Goal: Task Accomplishment & Management: Use online tool/utility

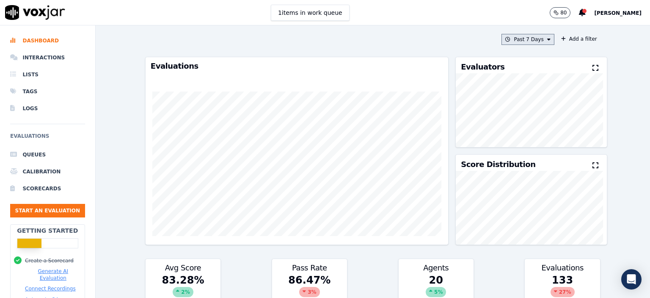
click at [511, 36] on button "Past 7 Days" at bounding box center [528, 39] width 52 height 11
click at [516, 57] on div "Custom" at bounding box center [525, 55] width 19 height 7
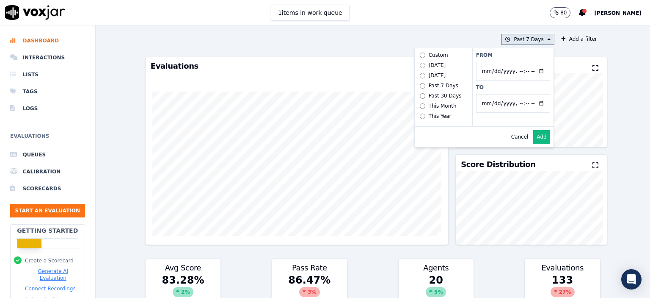
click at [495, 70] on input "From" at bounding box center [513, 71] width 74 height 19
click at [532, 73] on input "From" at bounding box center [513, 71] width 74 height 19
type input "[DATE]T00:00"
click at [514, 57] on label "From" at bounding box center [513, 55] width 74 height 7
click at [514, 62] on input "From" at bounding box center [513, 71] width 74 height 19
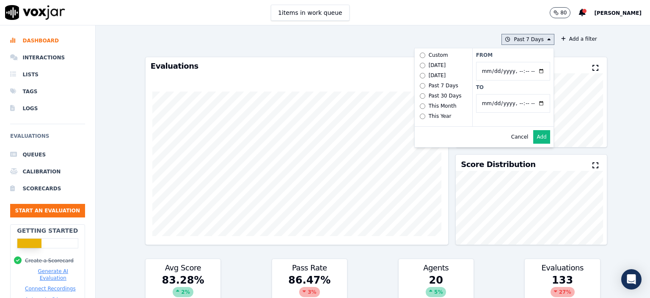
click at [536, 106] on input "To" at bounding box center [513, 103] width 74 height 19
click at [533, 105] on input "To" at bounding box center [513, 103] width 74 height 19
type input "[DATE]T23:59"
click at [493, 84] on label "To" at bounding box center [513, 87] width 74 height 7
click at [493, 94] on input "To" at bounding box center [513, 103] width 74 height 19
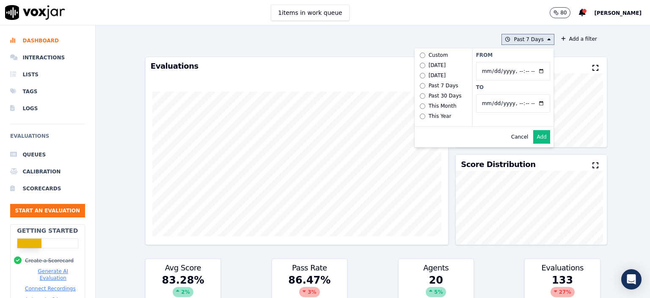
click at [534, 143] on button "Add" at bounding box center [541, 137] width 17 height 14
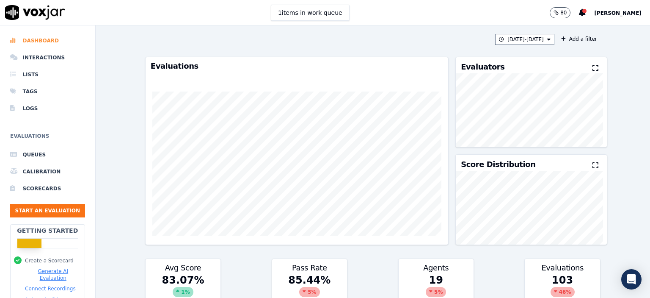
click at [42, 40] on li "Dashboard" at bounding box center [47, 40] width 75 height 17
